Goal: Task Accomplishment & Management: Complete application form

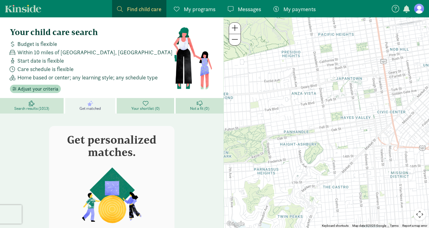
click at [127, 10] on span "Find child care" at bounding box center [144, 9] width 34 height 8
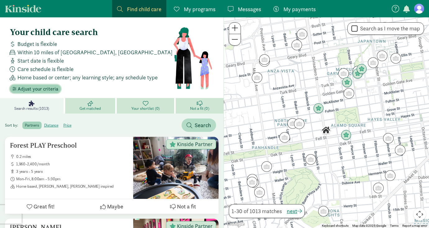
click at [33, 88] on span "Adjust your criteria" at bounding box center [38, 88] width 41 height 7
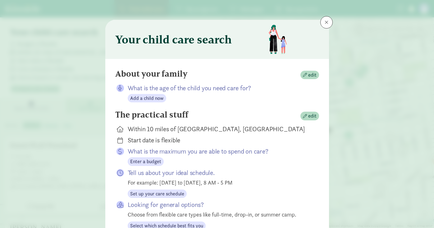
drag, startPoint x: 143, startPoint y: 89, endPoint x: 143, endPoint y: 94, distance: 4.1
click at [143, 90] on p "What is the age of the child you need care for?" at bounding box center [218, 88] width 181 height 9
click at [143, 97] on span "Add a child now" at bounding box center [147, 98] width 34 height 7
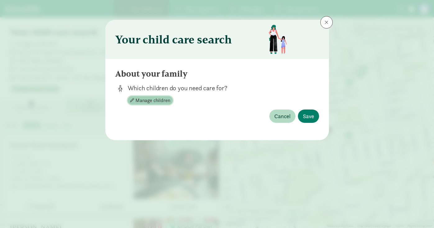
click at [158, 100] on span "Manage children" at bounding box center [152, 100] width 35 height 7
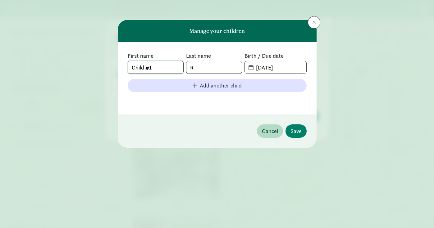
click at [151, 71] on input "Child #1" at bounding box center [155, 67] width 55 height 12
drag, startPoint x: 125, startPoint y: 60, endPoint x: 119, endPoint y: 59, distance: 6.2
click at [119, 59] on div "First name Child #1 Last name R Birth / Due date 08-28-2025 Add another child" at bounding box center [217, 78] width 199 height 72
type input "Desmond"
drag, startPoint x: 212, startPoint y: 65, endPoint x: 177, endPoint y: 64, distance: 35.1
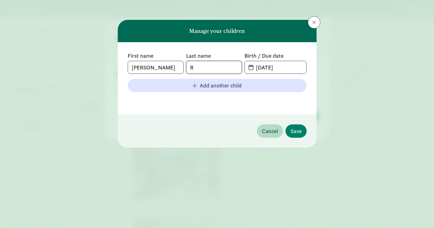
click at [177, 64] on div "First name Desmond Last name R Birth / Due date 08-28-2025" at bounding box center [217, 63] width 179 height 22
type input "B"
click at [245, 68] on span "08-28-2025" at bounding box center [275, 67] width 61 height 12
click at [249, 68] on span "08-28-2025" at bounding box center [275, 67] width 61 height 12
click at [263, 69] on input "08-28-2025" at bounding box center [279, 67] width 54 height 12
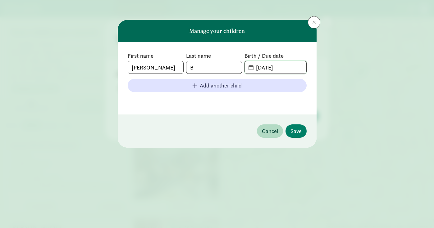
drag, startPoint x: 288, startPoint y: 69, endPoint x: 246, endPoint y: 69, distance: 42.3
click at [246, 69] on span "08-28-2025" at bounding box center [275, 67] width 61 height 12
type input "4"
type input "04-11-2024"
click at [292, 128] on button "Save" at bounding box center [296, 131] width 21 height 13
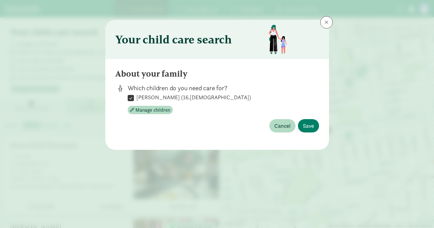
click at [294, 129] on span "Save" at bounding box center [296, 131] width 11 height 8
click at [313, 126] on span "Save" at bounding box center [308, 126] width 11 height 8
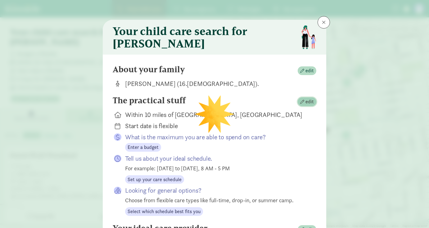
click at [309, 105] on span "edit" at bounding box center [310, 101] width 8 height 7
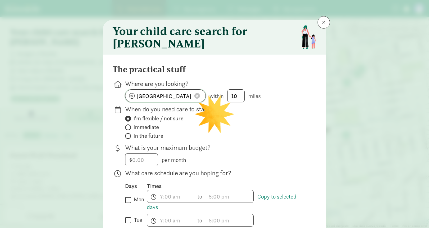
drag, startPoint x: 195, startPoint y: 100, endPoint x: 181, endPoint y: 99, distance: 13.7
click at [195, 99] on span at bounding box center [198, 96] width 6 height 6
click at [172, 99] on input at bounding box center [166, 96] width 80 height 12
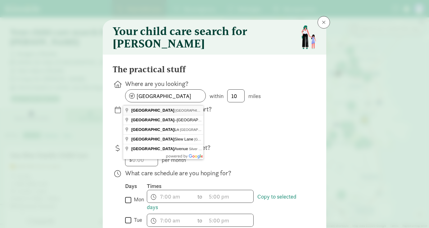
type input "Seattle, WA, USA"
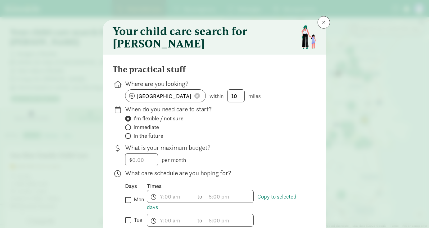
click at [127, 137] on span at bounding box center [128, 136] width 6 height 6
click at [127, 137] on input "In the future" at bounding box center [127, 136] width 4 height 4
radio input "true"
radio input "false"
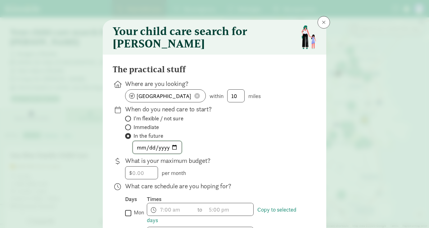
drag, startPoint x: 146, startPoint y: 149, endPoint x: 151, endPoint y: 149, distance: 5.0
click at [146, 149] on input "date" at bounding box center [157, 147] width 49 height 12
click at [174, 152] on input "date" at bounding box center [157, 147] width 49 height 12
type input "2025-11-17"
click at [131, 175] on input "number" at bounding box center [142, 173] width 32 height 12
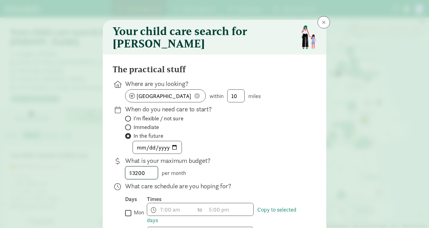
type input "3200"
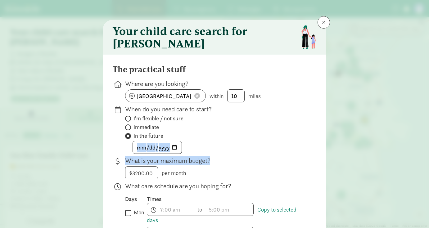
drag, startPoint x: 299, startPoint y: 161, endPoint x: 299, endPoint y: 153, distance: 8.1
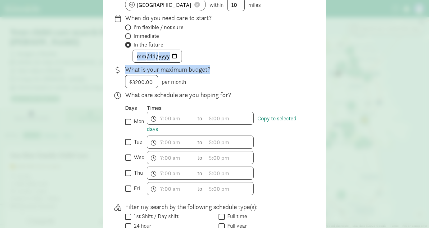
scroll to position [93, 0]
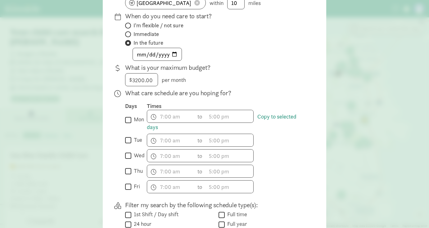
click at [125, 123] on input "mon" at bounding box center [128, 120] width 6 height 8
checkbox input "true"
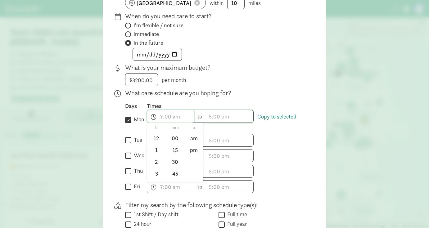
click at [162, 120] on span "h 12 1 2 3 4 5 6 7 8 9 10 11 mm 00 15 30 45 a am pm" at bounding box center [170, 116] width 47 height 12
click at [152, 174] on li "8" at bounding box center [156, 170] width 18 height 12
drag, startPoint x: 173, startPoint y: 145, endPoint x: 179, endPoint y: 140, distance: 8.6
click at [173, 144] on li "00" at bounding box center [175, 139] width 18 height 12
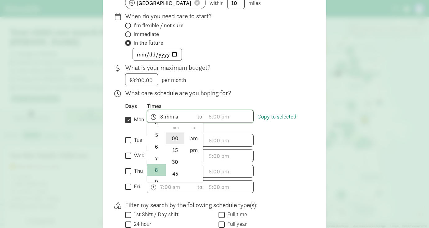
type input "8:00 a"
click at [210, 120] on div at bounding box center [214, 21] width 429 height 228
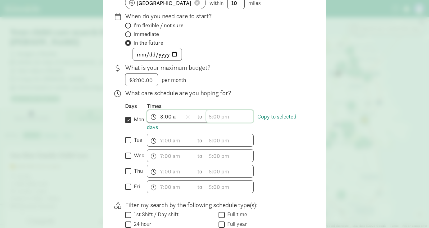
click at [207, 118] on span "h 12 1 2 3 4 5 6 7 8 9 10 11 mm 00 15 30 45 a am pm" at bounding box center [229, 116] width 47 height 12
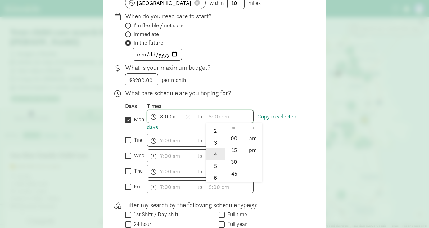
click at [213, 160] on li "4" at bounding box center [215, 155] width 18 height 12
click at [228, 142] on li "00" at bounding box center [234, 139] width 18 height 12
type input "4:00 a"
click at [268, 119] on div at bounding box center [214, 21] width 429 height 228
click at [128, 143] on input "tue" at bounding box center [128, 140] width 6 height 8
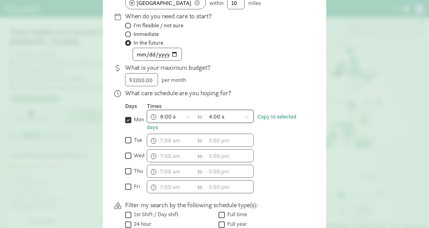
checkbox input "true"
click at [126, 160] on input "wed" at bounding box center [128, 156] width 6 height 8
checkbox input "true"
click at [126, 176] on input "thu" at bounding box center [128, 171] width 6 height 8
checkbox input "true"
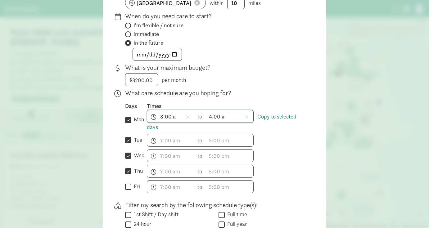
click at [126, 191] on input "fri" at bounding box center [128, 187] width 6 height 8
checkbox input "true"
click at [263, 119] on link "Copy to selected days" at bounding box center [222, 122] width 150 height 18
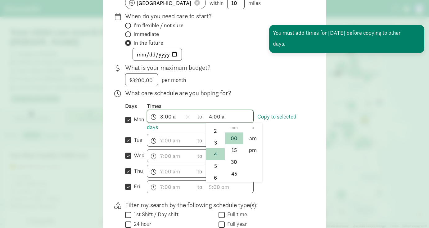
click at [231, 118] on span "4:00 a h 12 1 2 3 4 5 6 7 8 9 10 11 mm 00 15 30 45 a am pm" at bounding box center [229, 116] width 47 height 12
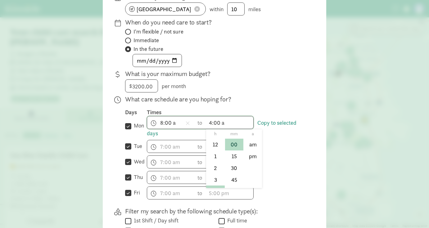
scroll to position [93, 0]
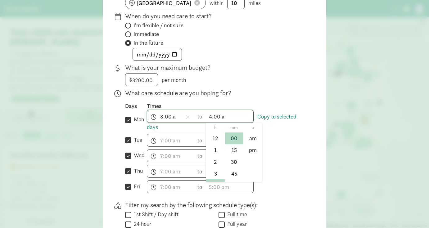
click at [221, 117] on div at bounding box center [214, 21] width 429 height 228
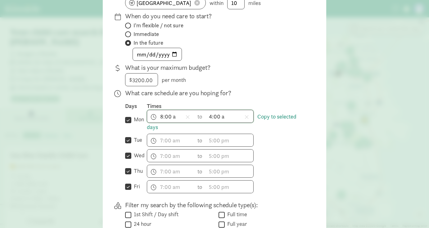
scroll to position [56, 0]
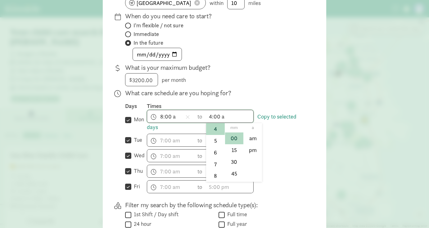
click at [221, 122] on span "4:00 a h 12 1 2 3 4 5 6 7 8 9 10 11 mm 00 15 30 45 a am pm" at bounding box center [229, 116] width 47 height 12
click at [220, 119] on div at bounding box center [214, 21] width 429 height 228
click at [221, 119] on span "4:00 a h 12 1 2 3 4 5 6 7 8 9 10 11 mm 00 15 30 45 a am pm" at bounding box center [229, 116] width 47 height 12
click at [250, 151] on li "pm" at bounding box center [253, 150] width 18 height 12
type input "4:00 pm"
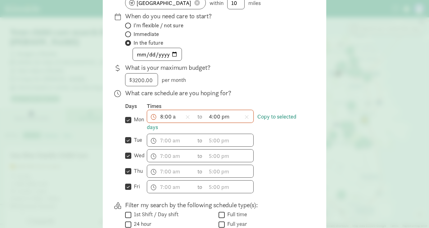
click at [282, 141] on div "h 12 1 2 3 4 5 6 7 8 9 10 11 mm 00 15 30 45 a am pm to h 12 1 2 3 4 5 6 7 8 9 1…" at bounding box center [227, 140] width 160 height 13
click at [147, 129] on link "Copy to selected days" at bounding box center [222, 122] width 150 height 18
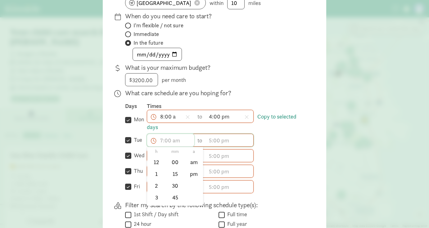
click at [167, 142] on input "text" at bounding box center [170, 140] width 47 height 12
click at [172, 120] on div at bounding box center [214, 21] width 429 height 228
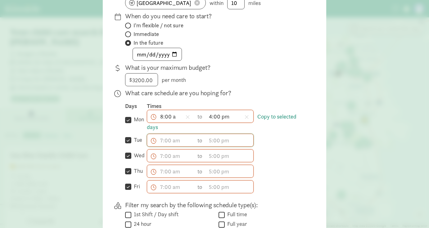
click at [172, 120] on span "8:00 a h 12 1 2 3 4 5 6 7 8 9 10 11 mm 00 15 30 45 a am pm" at bounding box center [170, 116] width 47 height 12
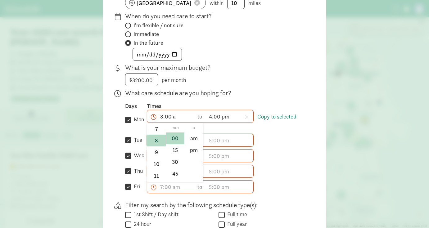
click at [277, 130] on div at bounding box center [214, 21] width 429 height 228
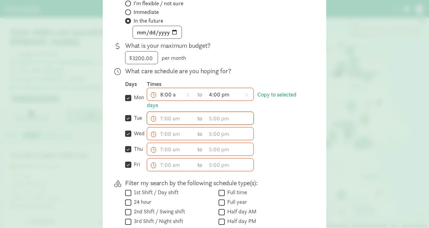
scroll to position [124, 0]
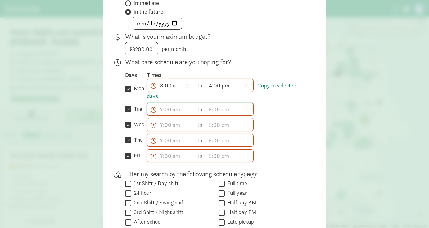
click at [127, 111] on input "tue" at bounding box center [128, 109] width 6 height 8
click at [152, 99] on link "Copy to selected days" at bounding box center [222, 91] width 150 height 18
click at [277, 89] on link "Copy to selected days" at bounding box center [222, 91] width 150 height 18
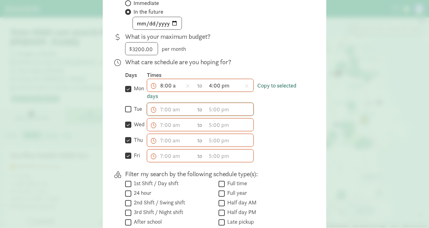
click at [277, 89] on link "Copy to selected days" at bounding box center [222, 91] width 150 height 18
drag, startPoint x: 277, startPoint y: 89, endPoint x: 251, endPoint y: 97, distance: 26.8
click at [277, 89] on link "Copy to selected days" at bounding box center [222, 91] width 150 height 18
click at [126, 114] on input "tue" at bounding box center [128, 109] width 6 height 8
checkbox input "true"
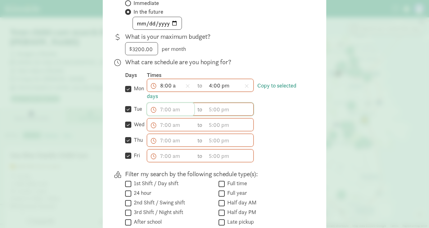
click at [161, 116] on input "text" at bounding box center [170, 109] width 47 height 12
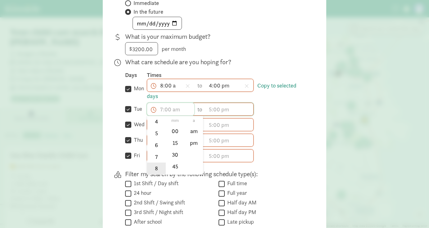
scroll to position [62, 0]
click at [153, 164] on li "8" at bounding box center [156, 163] width 18 height 12
click at [173, 135] on li "00" at bounding box center [175, 132] width 18 height 12
type input "8:00 a"
click at [210, 110] on input "text" at bounding box center [229, 109] width 47 height 12
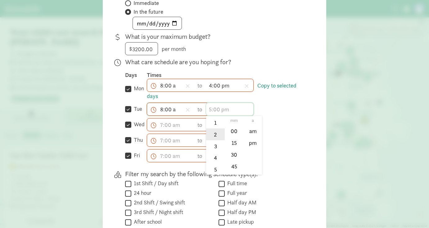
scroll to position [31, 0]
click at [211, 151] on li "4" at bounding box center [215, 147] width 18 height 12
click at [248, 144] on li "pm" at bounding box center [253, 143] width 18 height 12
click at [236, 133] on li "00" at bounding box center [234, 132] width 18 height 12
type input "4:00 pm"
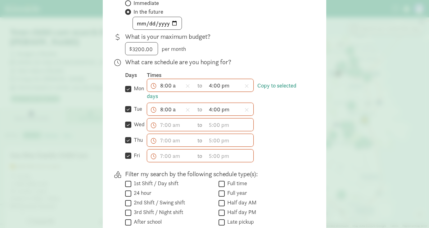
click at [285, 124] on div "h 12 1 2 3 4 5 6 7 8 9 10 11 mm 00 15 30 45 a am pm to h 12 1 2 3 4 5 6 7 8 9 1…" at bounding box center [227, 124] width 160 height 13
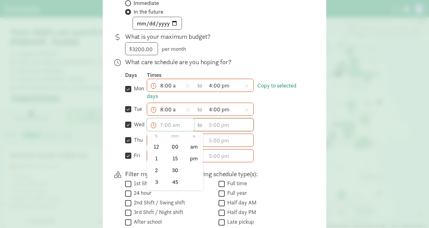
click at [161, 127] on input "text" at bounding box center [170, 125] width 47 height 12
click at [152, 178] on li "8" at bounding box center [156, 179] width 18 height 12
click at [175, 150] on li "00" at bounding box center [175, 147] width 18 height 12
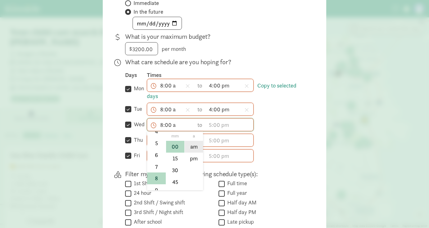
drag, startPoint x: 190, startPoint y: 149, endPoint x: 208, endPoint y: 130, distance: 26.0
click at [190, 149] on li "am" at bounding box center [194, 147] width 18 height 12
type input "8:00 am"
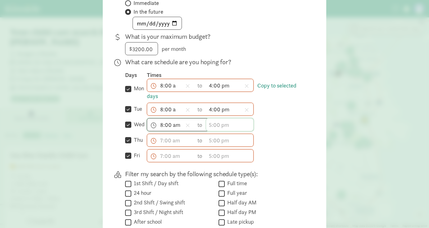
click at [212, 126] on input "text" at bounding box center [229, 125] width 47 height 12
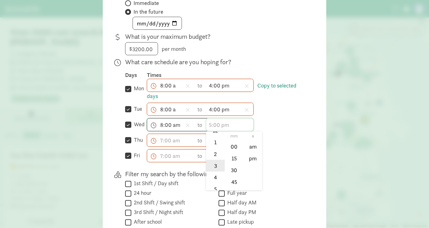
scroll to position [31, 0]
click at [210, 162] on li "4" at bounding box center [215, 163] width 18 height 12
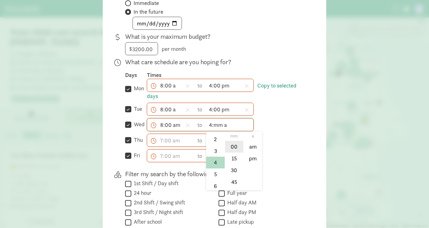
click at [237, 151] on li "00" at bounding box center [234, 147] width 18 height 12
click at [249, 162] on li "pm" at bounding box center [253, 159] width 18 height 12
type input "4:00 pm"
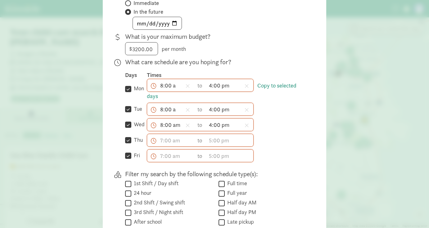
click at [282, 147] on div "h 12 1 2 3 4 5 6 7 8 9 10 11 mm 00 15 30 45 a am pm to h 12 1 2 3 4 5 6 7 8 9 1…" at bounding box center [227, 140] width 160 height 13
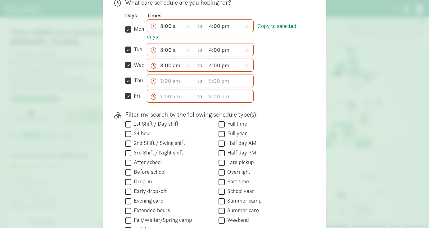
scroll to position [186, 0]
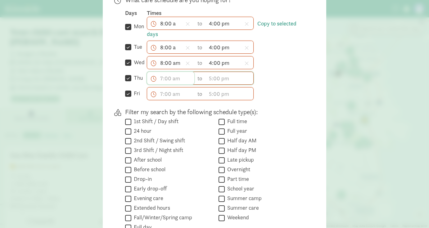
click at [162, 84] on input "text" at bounding box center [170, 78] width 47 height 12
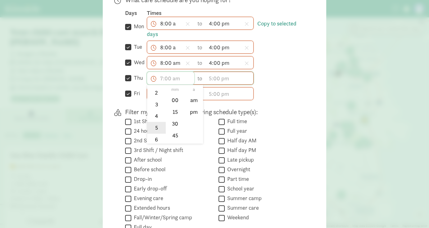
scroll to position [62, 0]
click at [151, 132] on li "8" at bounding box center [156, 132] width 18 height 12
click at [170, 104] on li "00" at bounding box center [175, 100] width 18 height 12
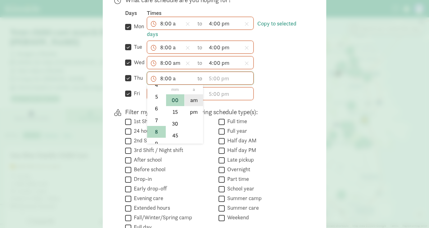
drag, startPoint x: 191, startPoint y: 104, endPoint x: 204, endPoint y: 72, distance: 34.7
click at [191, 104] on li "am" at bounding box center [194, 100] width 18 height 12
type input "8:00 am"
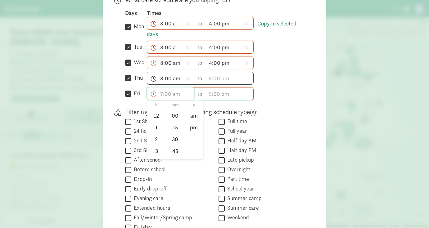
click at [160, 95] on input "text" at bounding box center [170, 94] width 47 height 12
click at [152, 121] on li "8" at bounding box center [156, 118] width 18 height 12
click at [173, 115] on li "00" at bounding box center [175, 116] width 18 height 12
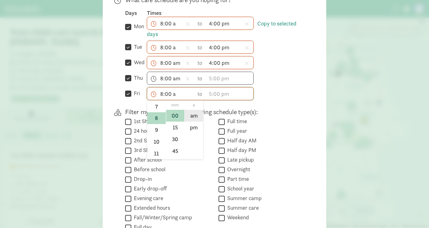
drag, startPoint x: 189, startPoint y: 118, endPoint x: 201, endPoint y: 99, distance: 22.5
click at [190, 117] on li "am" at bounding box center [194, 116] width 18 height 12
type input "8:00 am"
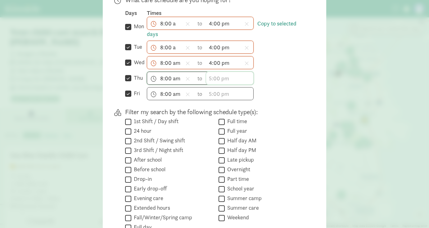
click at [207, 76] on input "text" at bounding box center [229, 78] width 47 height 12
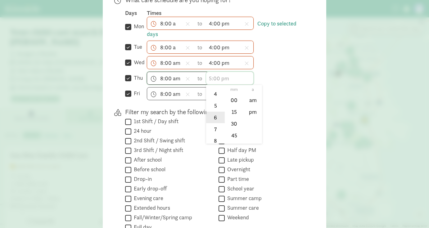
scroll to position [62, 0]
click at [213, 91] on li "4" at bounding box center [215, 85] width 18 height 12
drag, startPoint x: 227, startPoint y: 104, endPoint x: 234, endPoint y: 108, distance: 7.5
click at [227, 104] on li "00" at bounding box center [234, 100] width 18 height 12
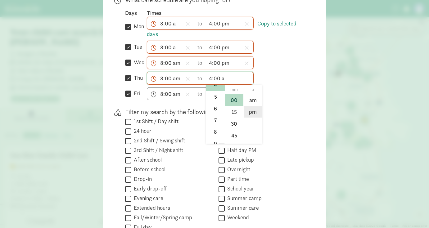
click at [249, 116] on li "pm" at bounding box center [253, 112] width 18 height 12
type input "4:00 pm"
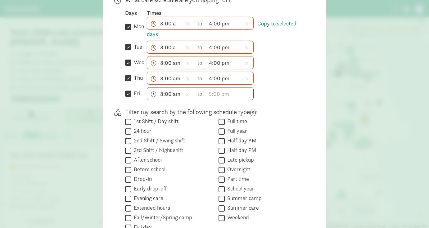
click at [286, 99] on div "8:00 am h 12 1 2 3 4 5 6 7 8 9 10 11 mm 00 15 30 45 a am pm to h 12 1 2 3 4 5 6…" at bounding box center [227, 93] width 160 height 13
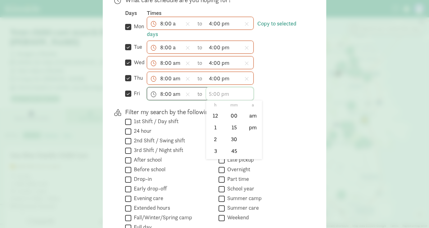
click at [209, 96] on input "text" at bounding box center [229, 94] width 47 height 12
click at [209, 137] on li "4" at bounding box center [215, 132] width 18 height 12
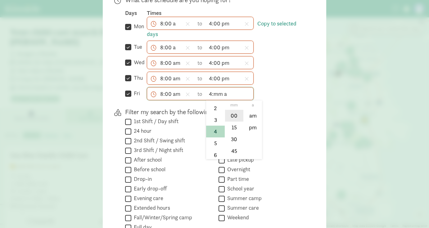
click at [229, 117] on li "00" at bounding box center [234, 116] width 18 height 12
click at [251, 133] on li "pm" at bounding box center [253, 128] width 18 height 12
type input "4:00 pm"
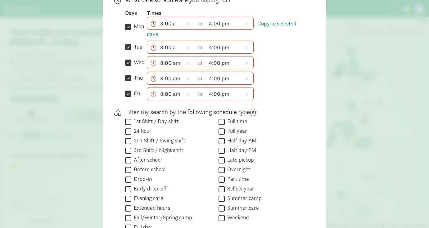
click at [285, 117] on p "Filter my search by the following schedule type(s):" at bounding box center [215, 112] width 181 height 9
click at [219, 125] on input "Full time" at bounding box center [222, 122] width 6 height 8
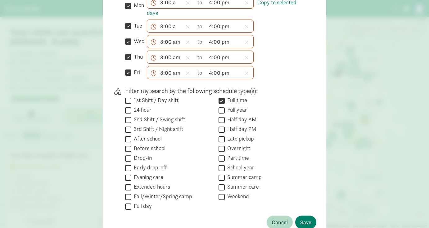
scroll to position [218, 0]
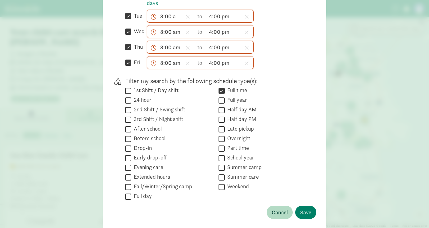
click at [219, 91] on input "Full time" at bounding box center [222, 91] width 6 height 8
checkbox input "false"
click at [302, 213] on span "Save" at bounding box center [305, 212] width 11 height 8
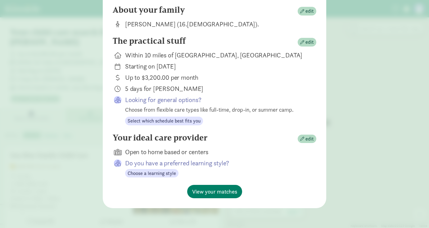
scroll to position [63, 0]
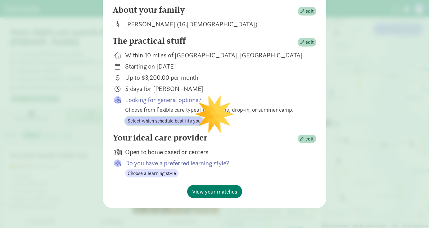
click at [161, 122] on span "Select which schedule best fits you" at bounding box center [164, 120] width 73 height 7
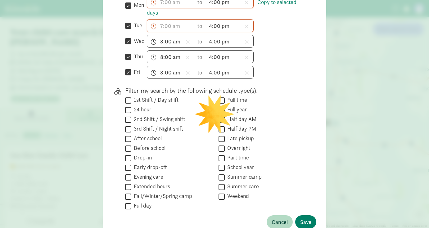
scroll to position [249, 0]
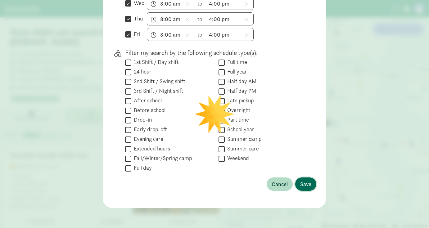
click at [303, 183] on span "Save" at bounding box center [305, 184] width 11 height 8
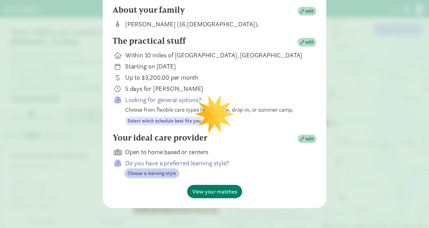
click at [149, 172] on span "Choose a learning style" at bounding box center [152, 173] width 48 height 7
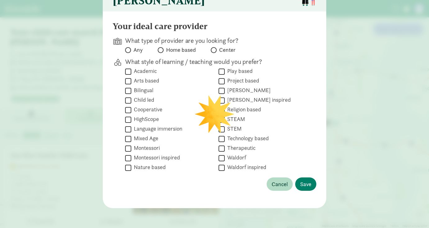
scroll to position [46, 0]
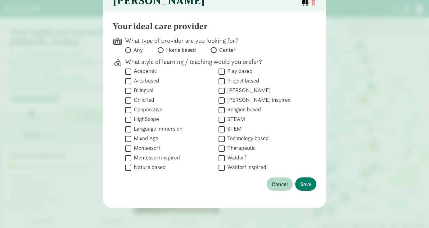
click at [211, 51] on input "Center" at bounding box center [213, 50] width 4 height 4
radio input "true"
click at [310, 185] on button "Save" at bounding box center [305, 184] width 21 height 13
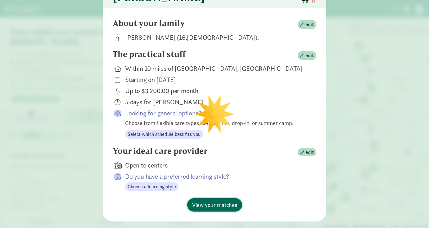
click at [218, 209] on span "View your matches" at bounding box center [214, 205] width 45 height 8
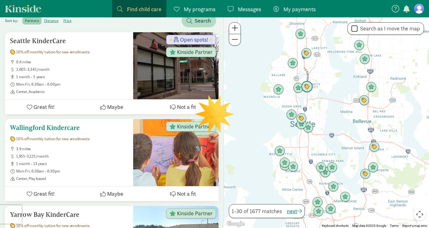
scroll to position [124, 0]
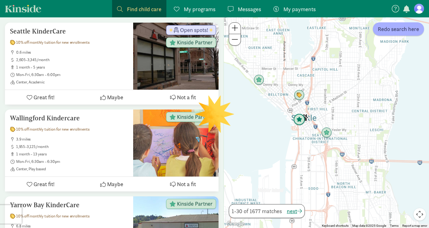
click at [300, 117] on img "Click to see details" at bounding box center [300, 120] width 12 height 12
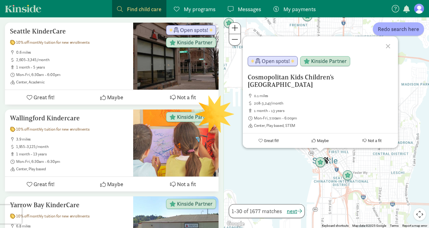
click at [388, 46] on div at bounding box center [389, 45] width 18 height 18
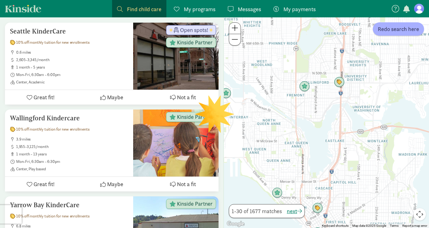
drag, startPoint x: 338, startPoint y: 53, endPoint x: 336, endPoint y: 128, distance: 75.2
click at [336, 128] on div at bounding box center [326, 122] width 205 height 211
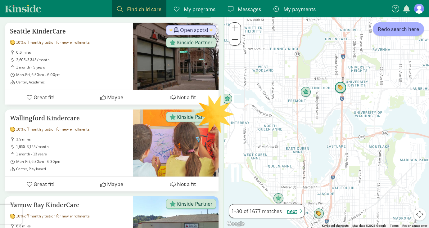
click at [341, 88] on img "Click to see details" at bounding box center [341, 88] width 12 height 12
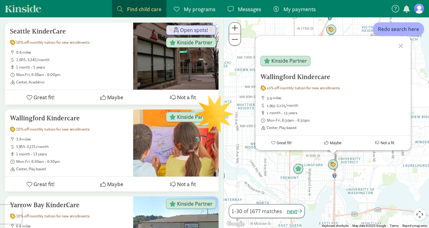
click at [401, 45] on div at bounding box center [402, 45] width 18 height 18
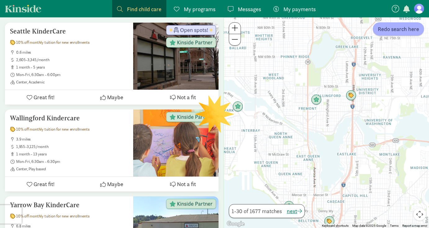
drag, startPoint x: 316, startPoint y: 151, endPoint x: 325, endPoint y: 120, distance: 32.9
click at [325, 120] on div at bounding box center [326, 122] width 205 height 211
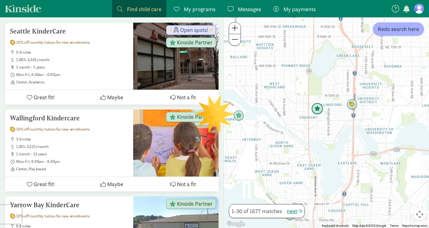
click at [317, 108] on img "Click to see details" at bounding box center [318, 109] width 12 height 12
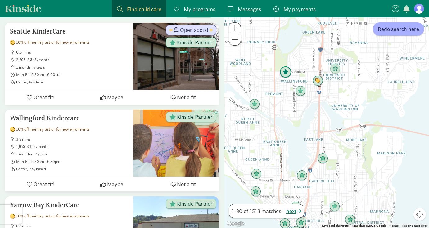
click at [285, 72] on img "Click to see details" at bounding box center [286, 72] width 12 height 12
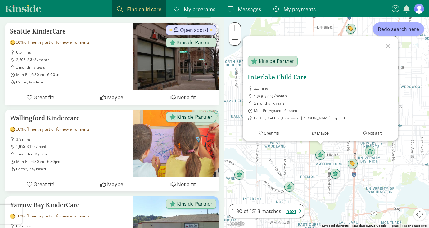
click at [270, 132] on span "Great fit!" at bounding box center [271, 133] width 15 height 5
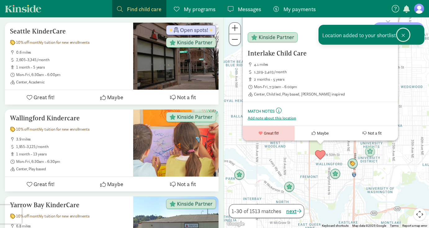
click at [403, 36] on span at bounding box center [404, 35] width 4 height 5
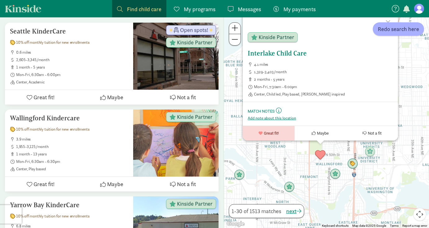
drag, startPoint x: 365, startPoint y: 62, endPoint x: 361, endPoint y: 103, distance: 41.3
click at [361, 103] on div "Interlake Child Care 4.1 miles 1,329-3,403/month 2 months - 5 years Mon-Fri, 7:…" at bounding box center [320, 83] width 155 height 113
click at [336, 175] on img "Click to see details" at bounding box center [336, 174] width 12 height 12
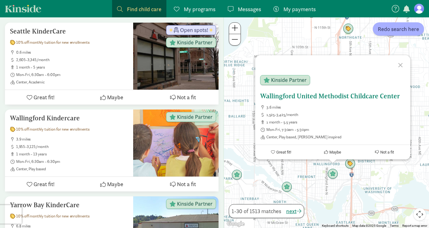
click at [281, 99] on h5 "Wallingford United Methodist Childcare Center" at bounding box center [332, 96] width 145 height 7
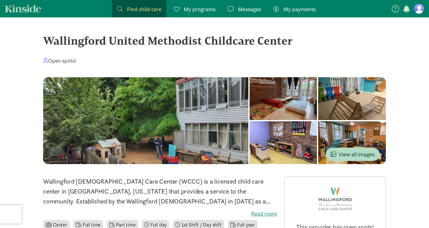
drag, startPoint x: 75, startPoint y: 40, endPoint x: 304, endPoint y: 38, distance: 229.3
click at [304, 38] on div "Wallingford United Methodist Childcare Center" at bounding box center [214, 40] width 343 height 17
